Goal: Transaction & Acquisition: Book appointment/travel/reservation

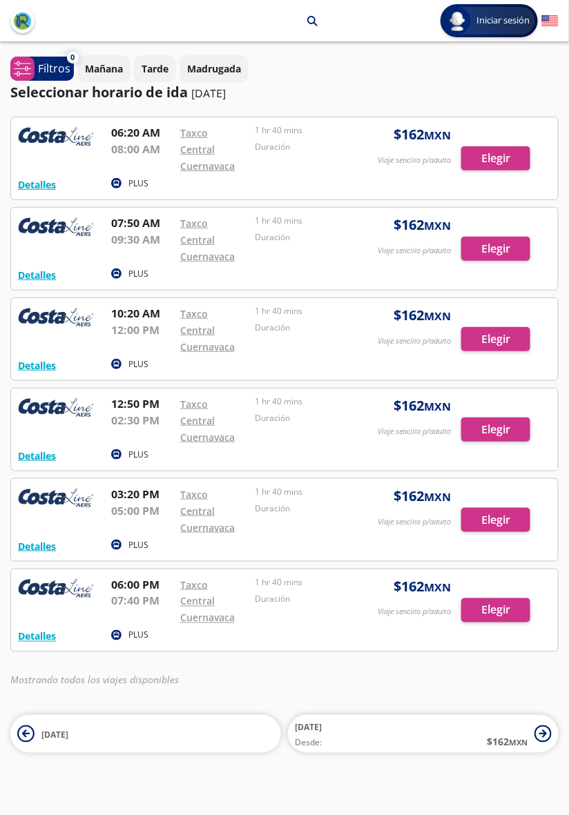
click at [209, 135] on div "Taxco" at bounding box center [214, 132] width 68 height 17
click at [414, 142] on div at bounding box center [284, 158] width 547 height 82
